Goal: Task Accomplishment & Management: Use online tool/utility

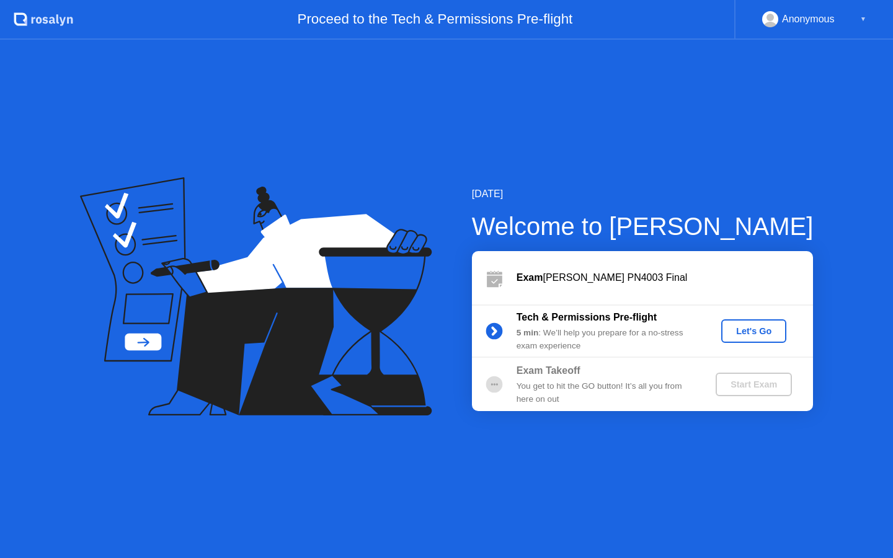
click at [741, 331] on div "Let's Go" at bounding box center [753, 331] width 55 height 10
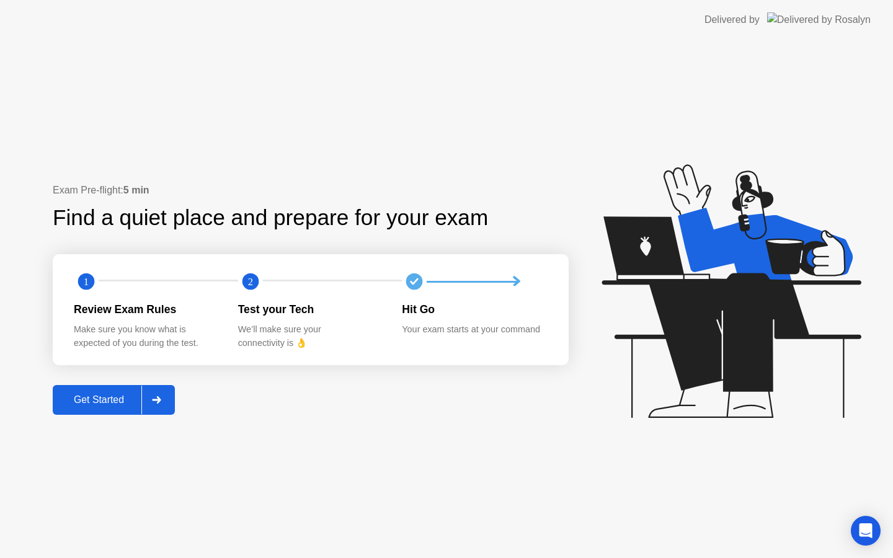
click at [103, 403] on div "Get Started" at bounding box center [98, 399] width 85 height 11
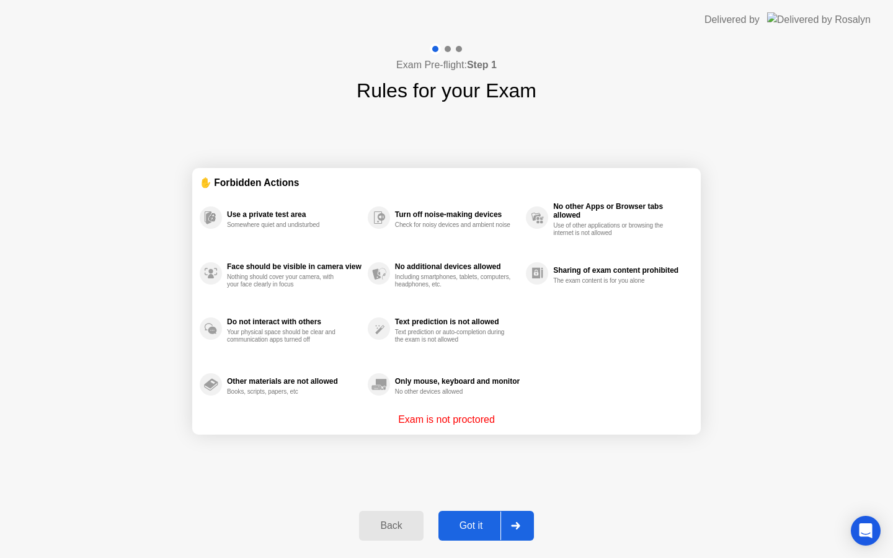
click at [488, 528] on div "Got it" at bounding box center [471, 525] width 58 height 11
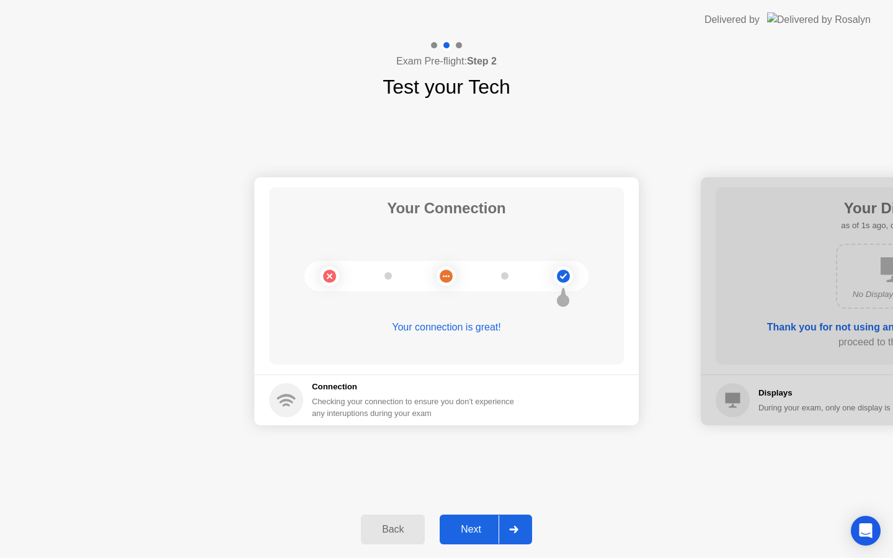
click at [474, 528] on div "Next" at bounding box center [470, 529] width 55 height 11
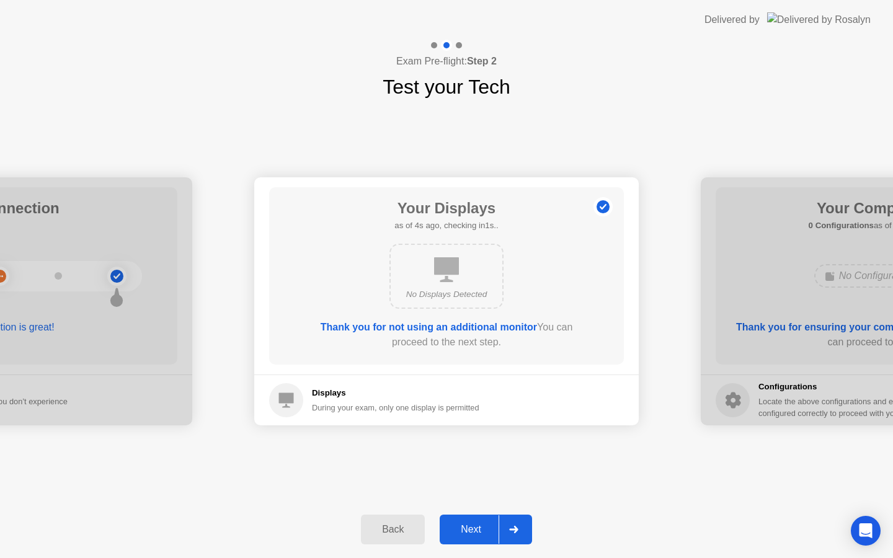
click at [474, 528] on div "Next" at bounding box center [470, 529] width 55 height 11
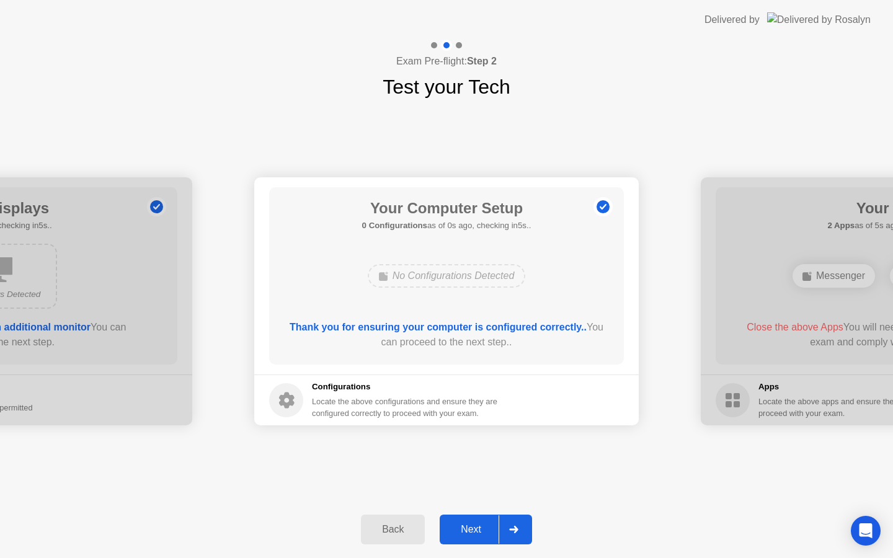
click at [474, 528] on div "Next" at bounding box center [470, 529] width 55 height 11
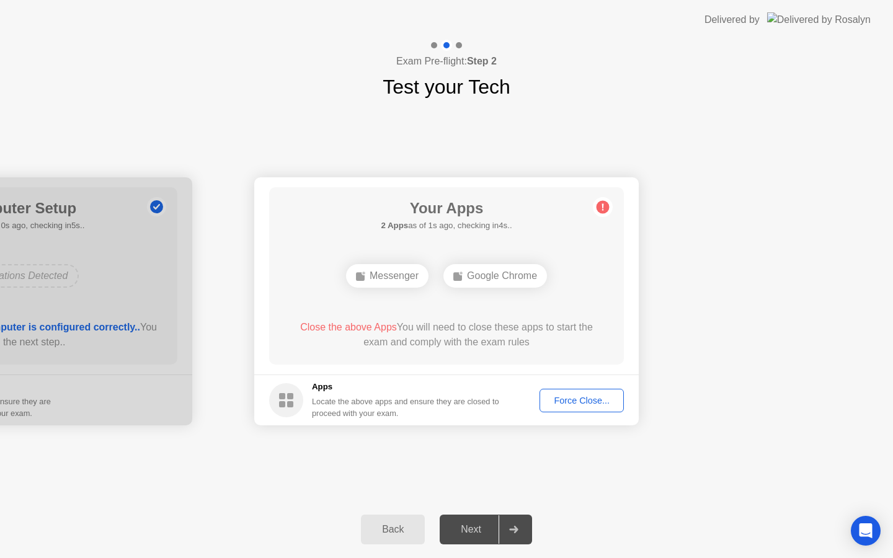
click at [571, 399] on div "Force Close..." at bounding box center [582, 401] width 76 height 10
click at [566, 401] on div "Force Close..." at bounding box center [582, 401] width 76 height 10
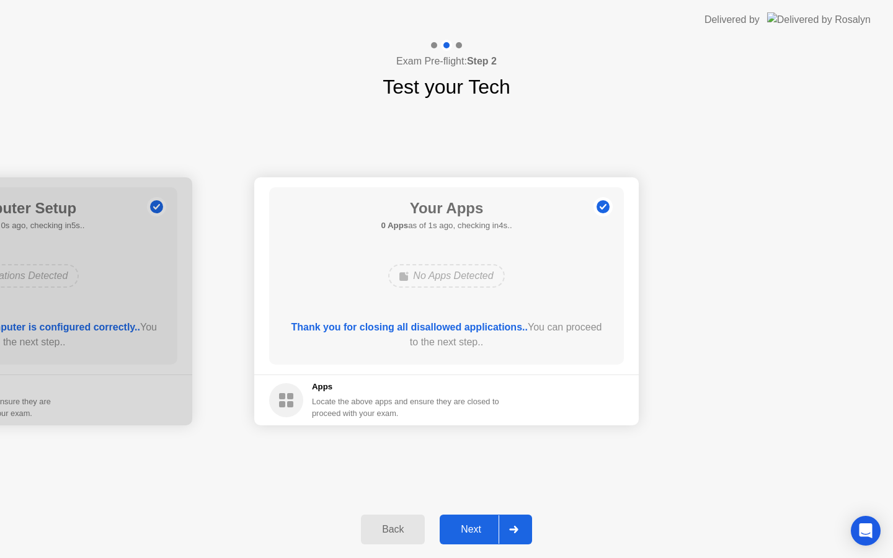
click at [476, 530] on div "Next" at bounding box center [470, 529] width 55 height 11
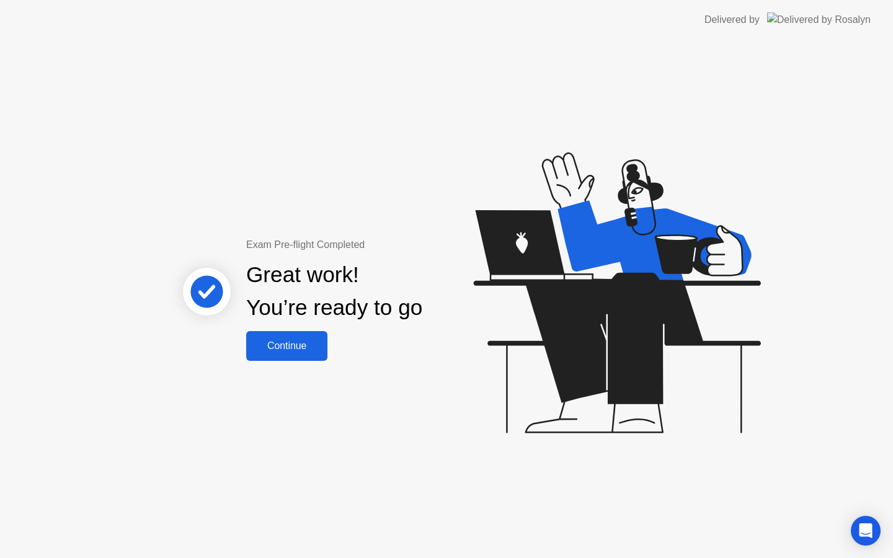
click at [280, 344] on div "Continue" at bounding box center [287, 346] width 74 height 11
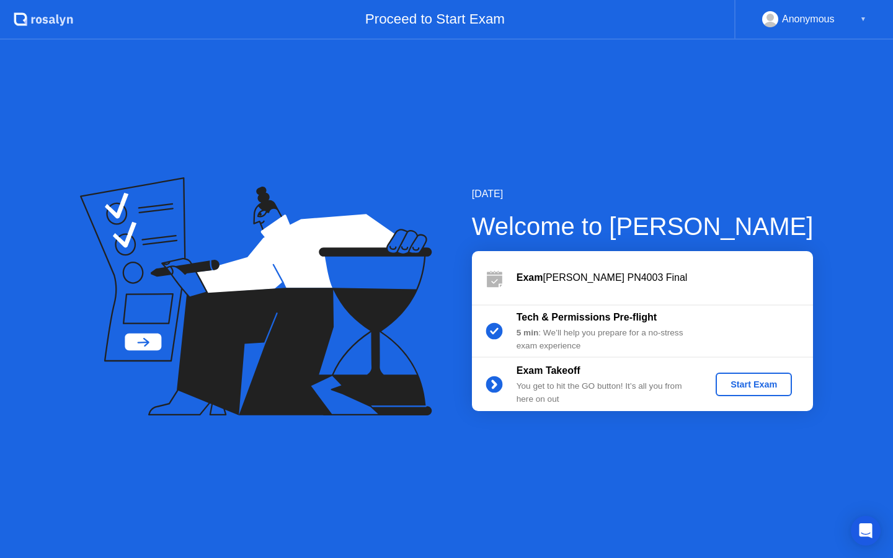
click at [754, 387] on div "Start Exam" at bounding box center [754, 385] width 66 height 10
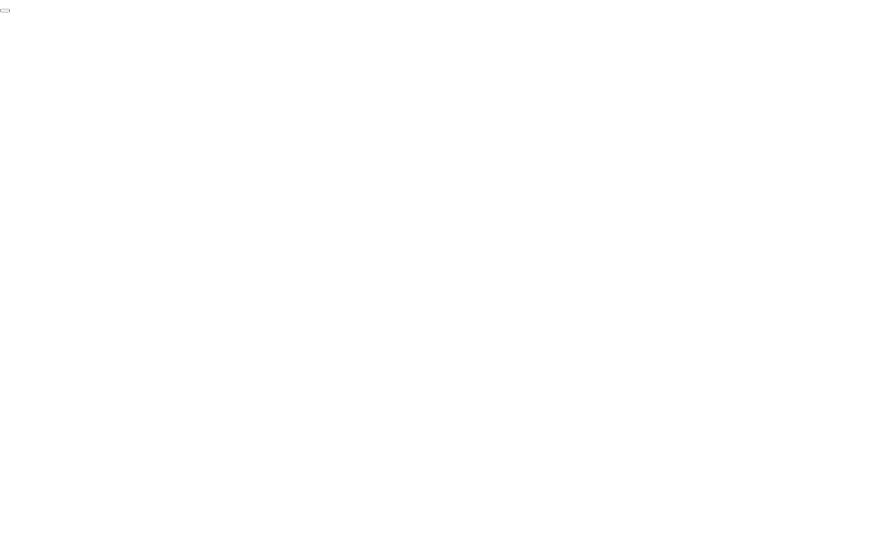
click div "End Proctoring Session"
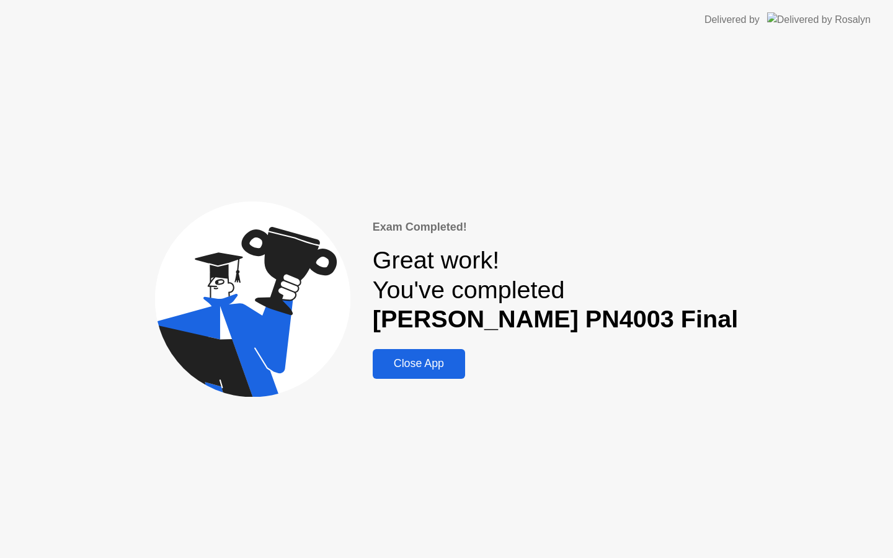
click at [452, 365] on div "Close App" at bounding box center [418, 363] width 85 height 13
